Goal: Transaction & Acquisition: Download file/media

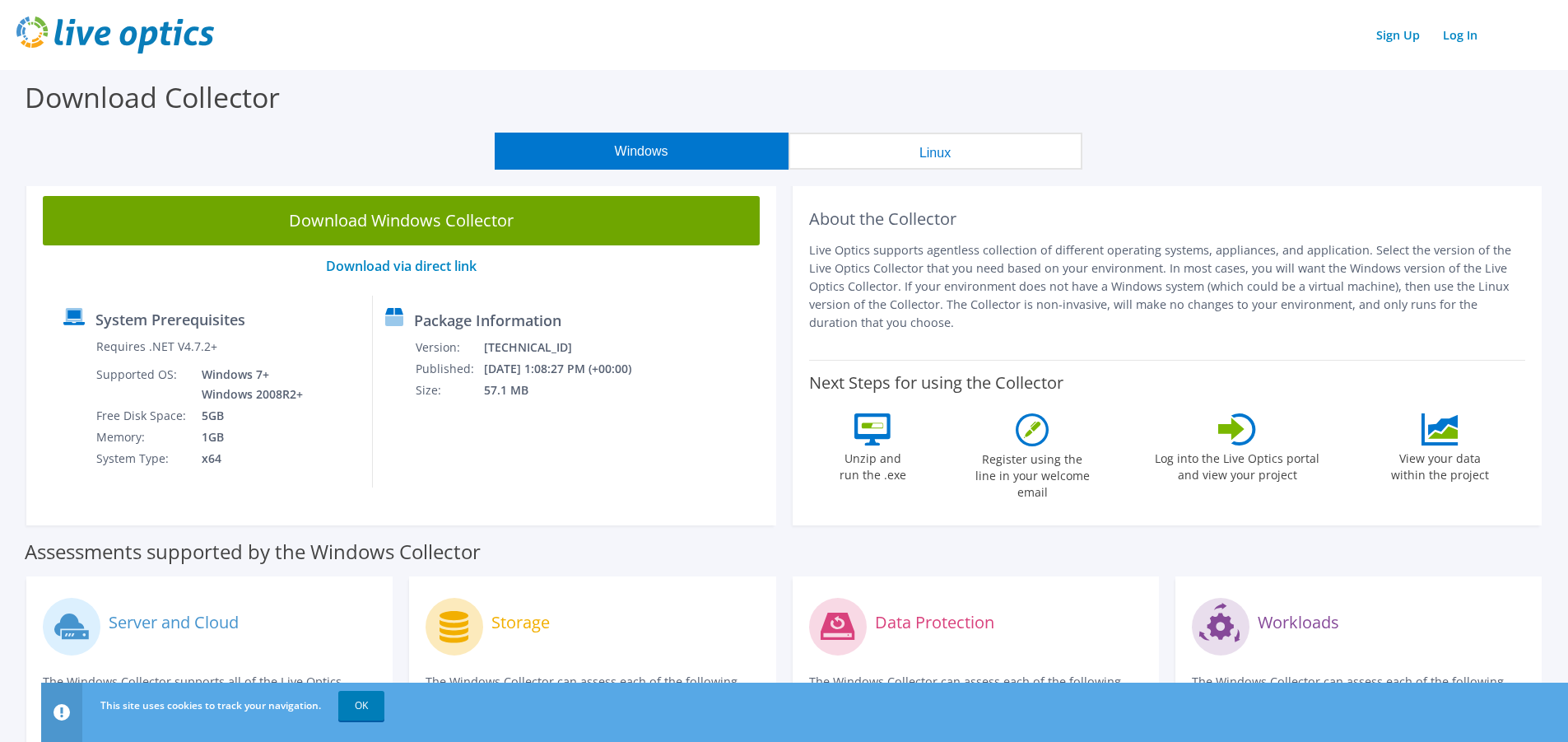
scroll to position [83, 0]
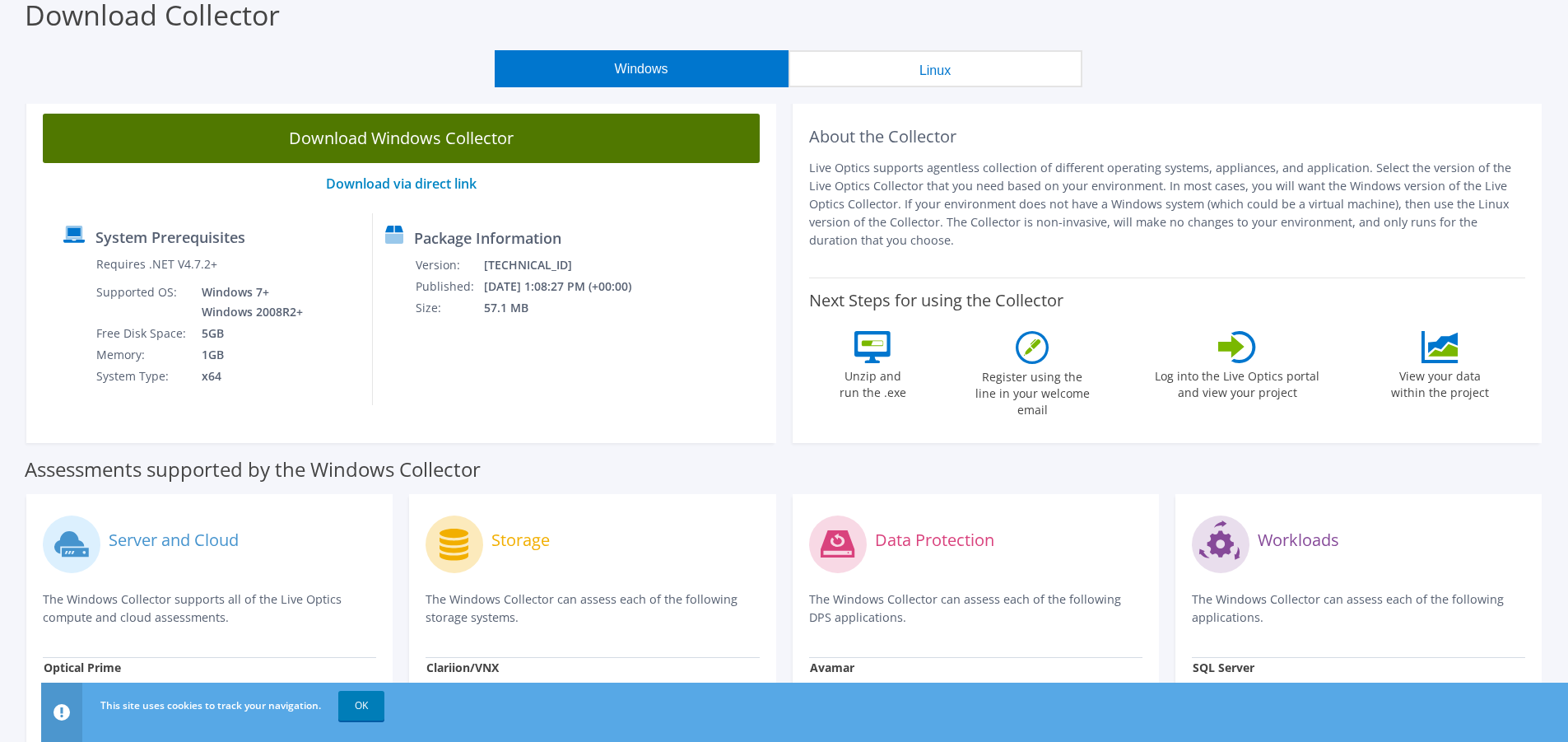
click at [464, 136] on link "Download Windows Collector" at bounding box center [402, 137] width 717 height 49
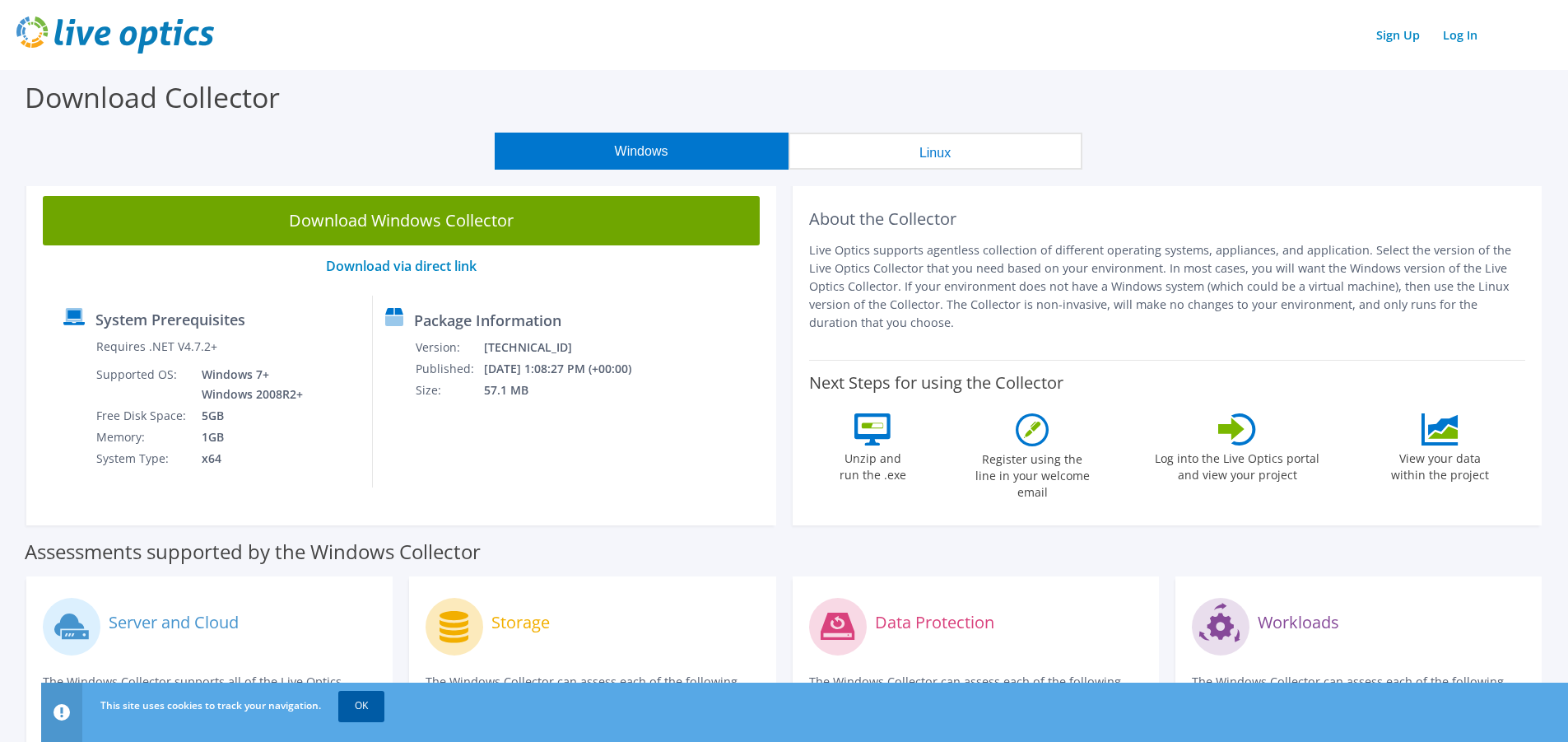
click at [349, 712] on link "OK" at bounding box center [361, 705] width 46 height 30
